Goal: Complete application form

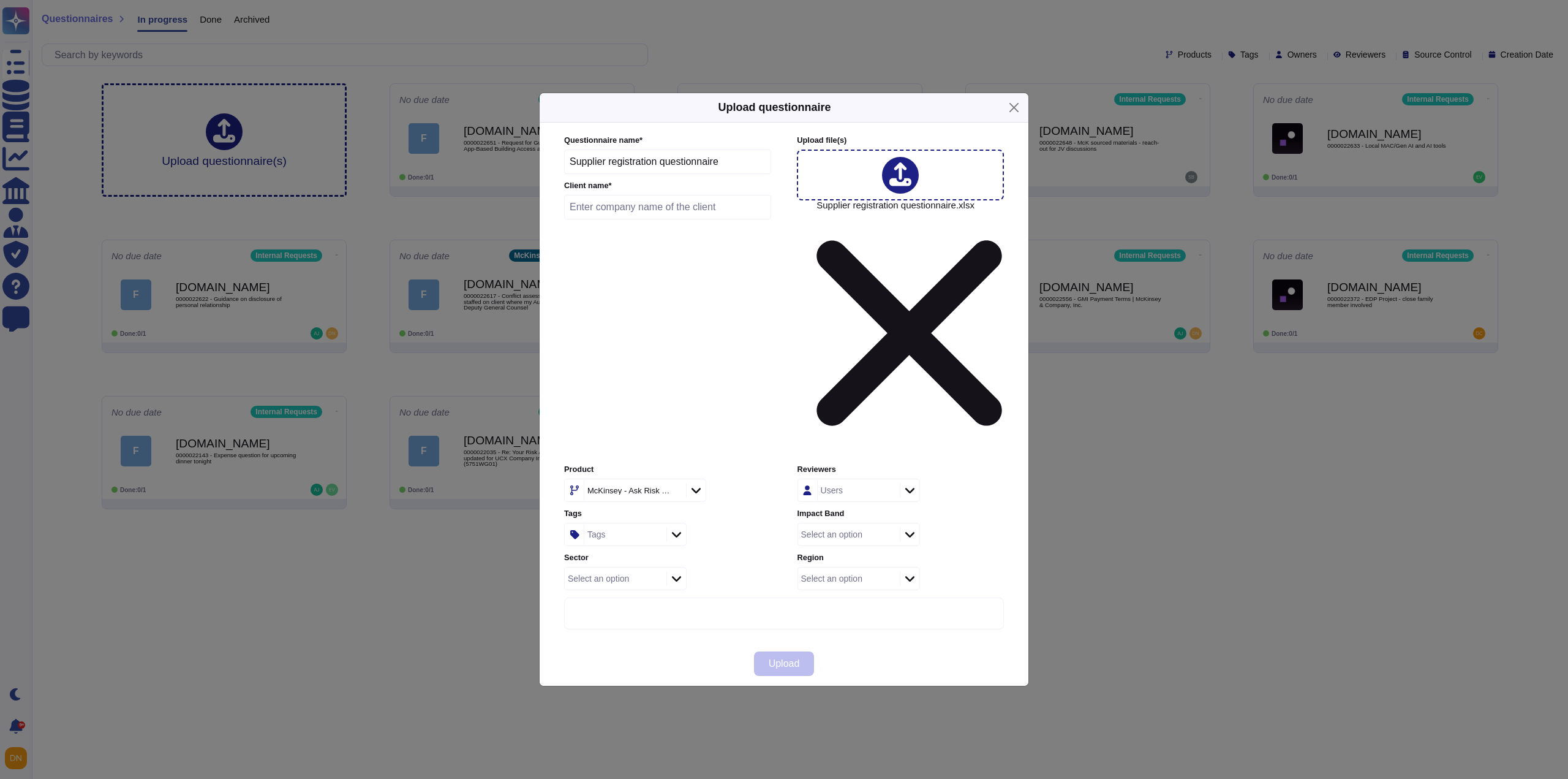
click at [657, 220] on input "text" at bounding box center [667, 207] width 207 height 24
paste input "Allianz Services Private Limited"
type input "Allianz Services Private Limited"
click at [647, 480] on div "McKinsey - Ask Risk Wide" at bounding box center [634, 491] width 99 height 22
click at [637, 441] on span "External Requests" at bounding box center [618, 442] width 75 height 11
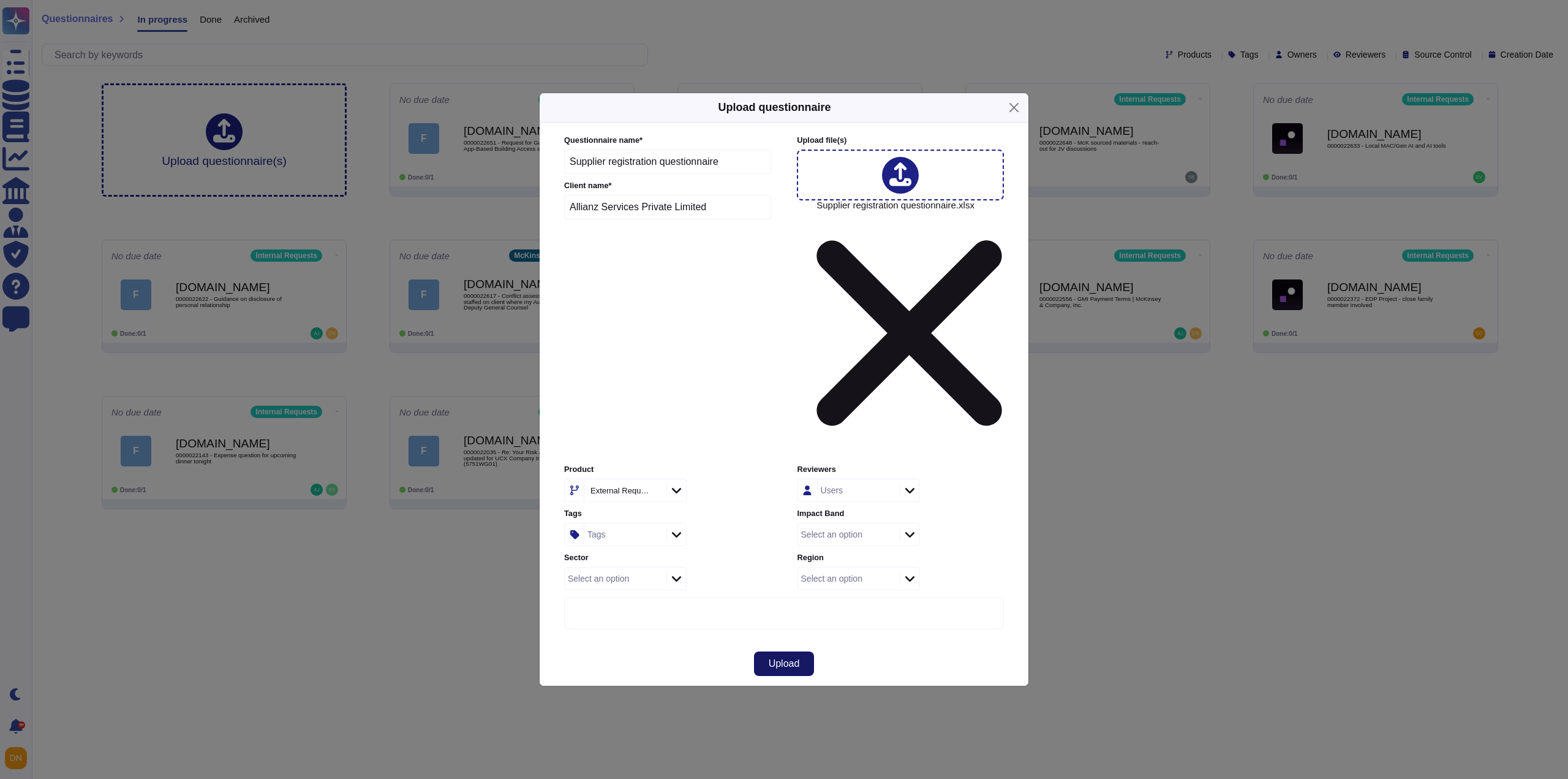
click at [790, 659] on span "Upload" at bounding box center [784, 664] width 32 height 9
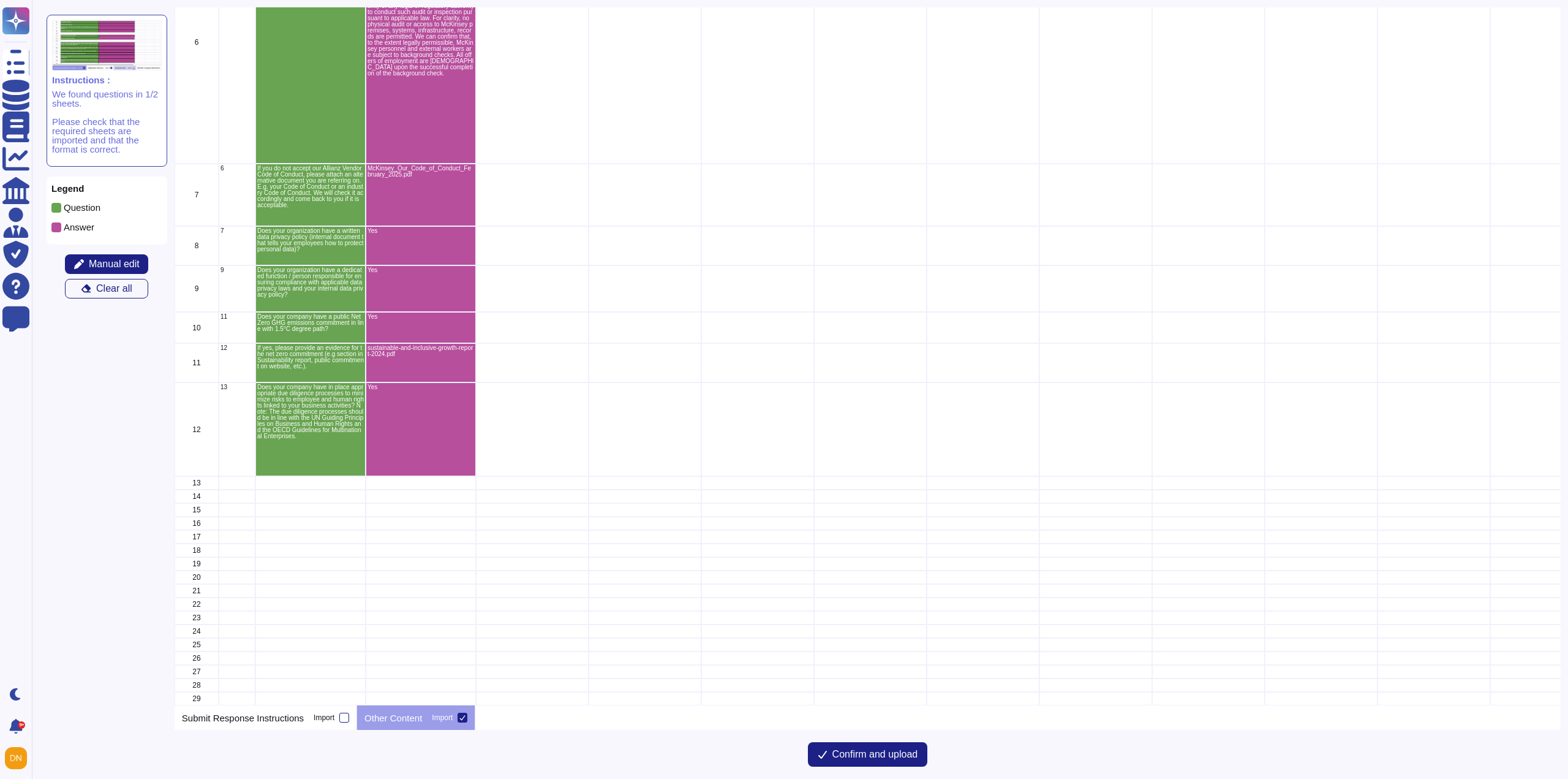
scroll to position [210, 0]
click at [852, 753] on span "Confirm and upload" at bounding box center [875, 755] width 86 height 9
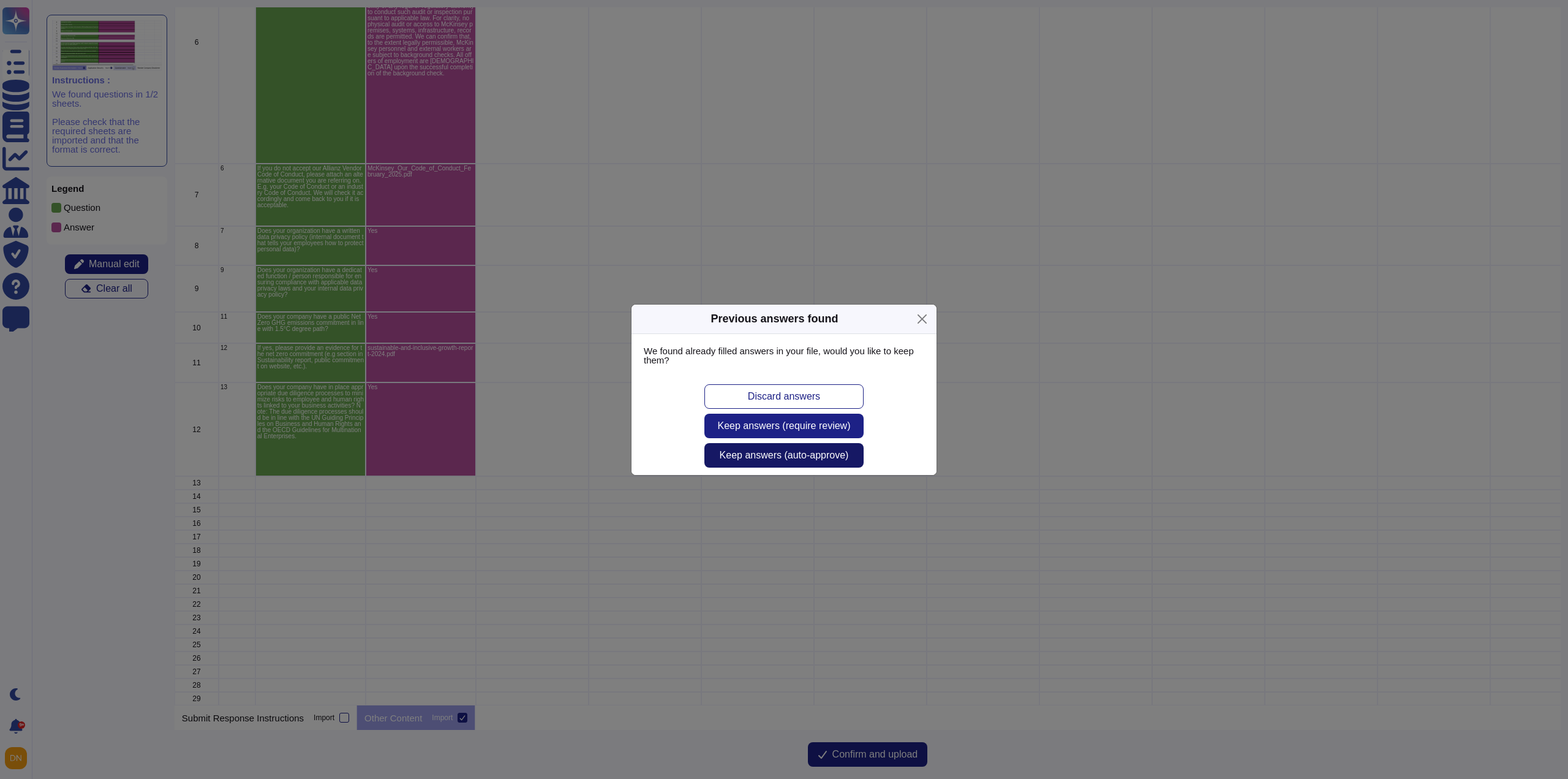
click at [738, 457] on span "Keep answers (auto-approve)" at bounding box center [784, 455] width 130 height 9
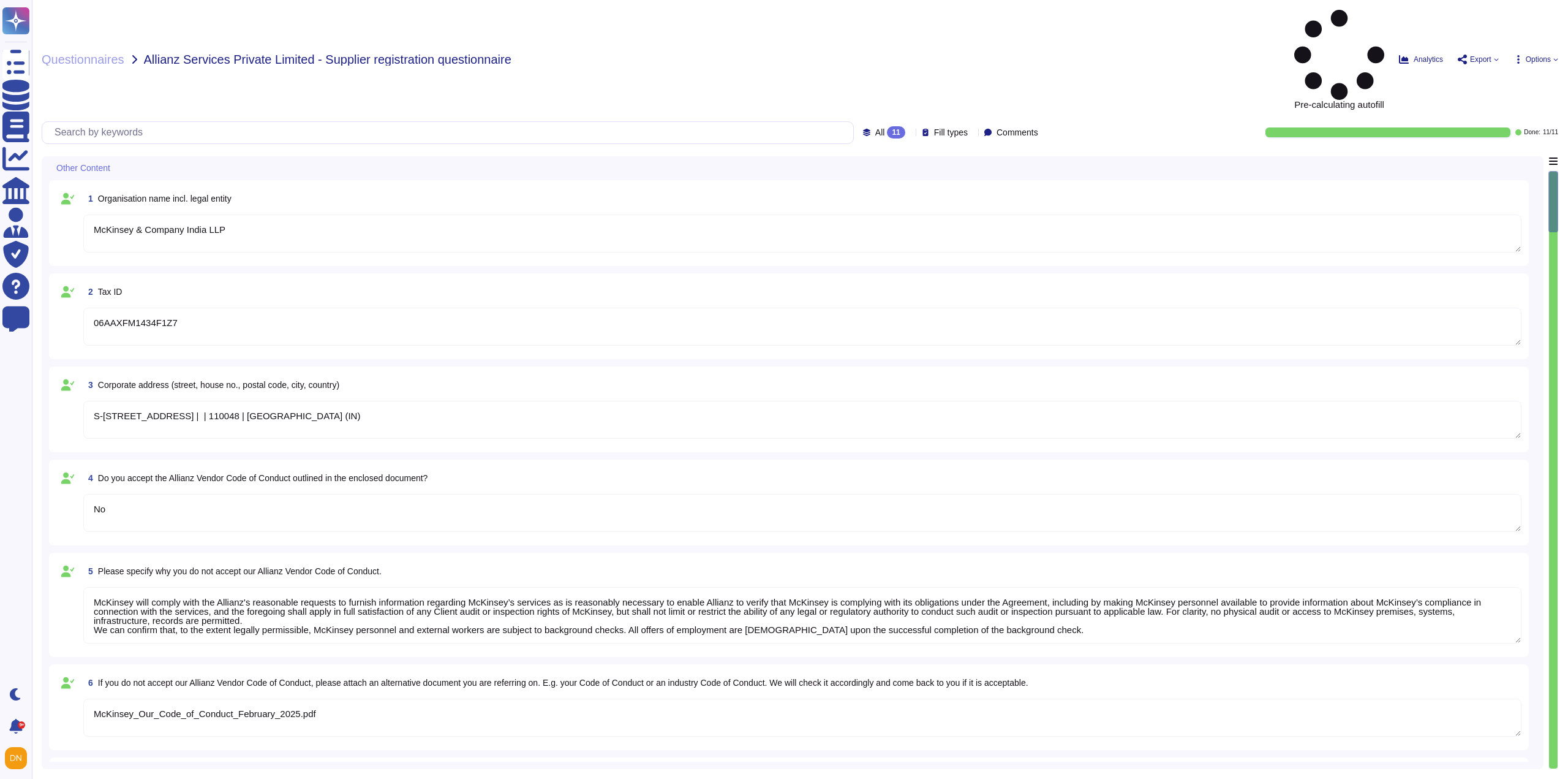
type textarea "McKinsey & Company India LLP"
type textarea "06AAXFM1434F1Z7"
type textarea "S-[STREET_ADDRESS] | | 110048 | [GEOGRAPHIC_DATA] (IN)"
type textarea "No"
type textarea "McKinsey will comply with the Allianz's reasonable requests to furnish informat…"
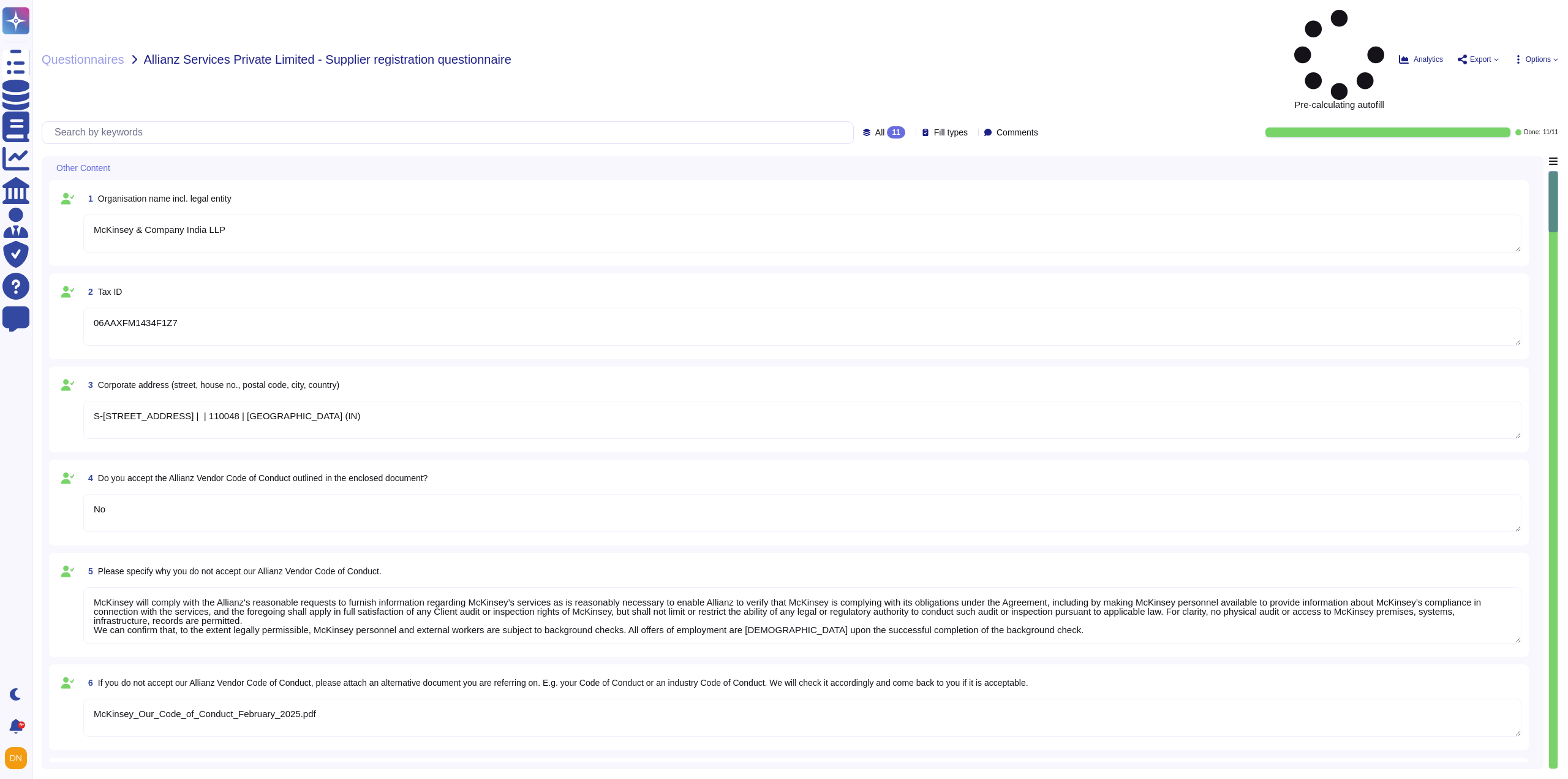
type textarea "McKinsey_Our_Code_of_Conduct_February_2025.pdf"
type textarea "Yes"
type textarea "sustainable-and-inclusive-growth-report-2024.pdf"
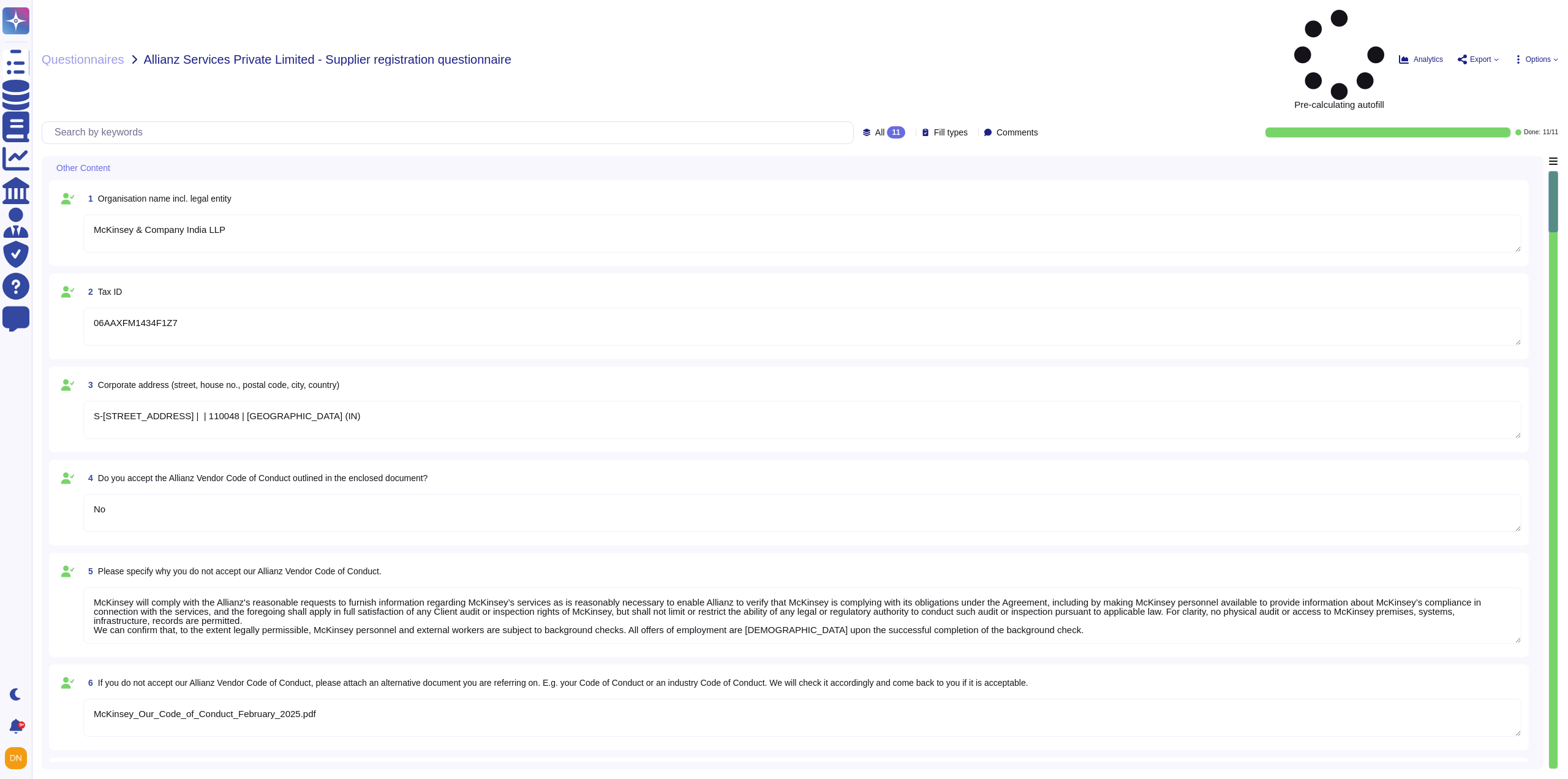
type textarea "Yes"
type textarea "McKinsey will comply with the Allianz's reasonable requests to furnish informat…"
